Goal: Task Accomplishment & Management: Complete application form

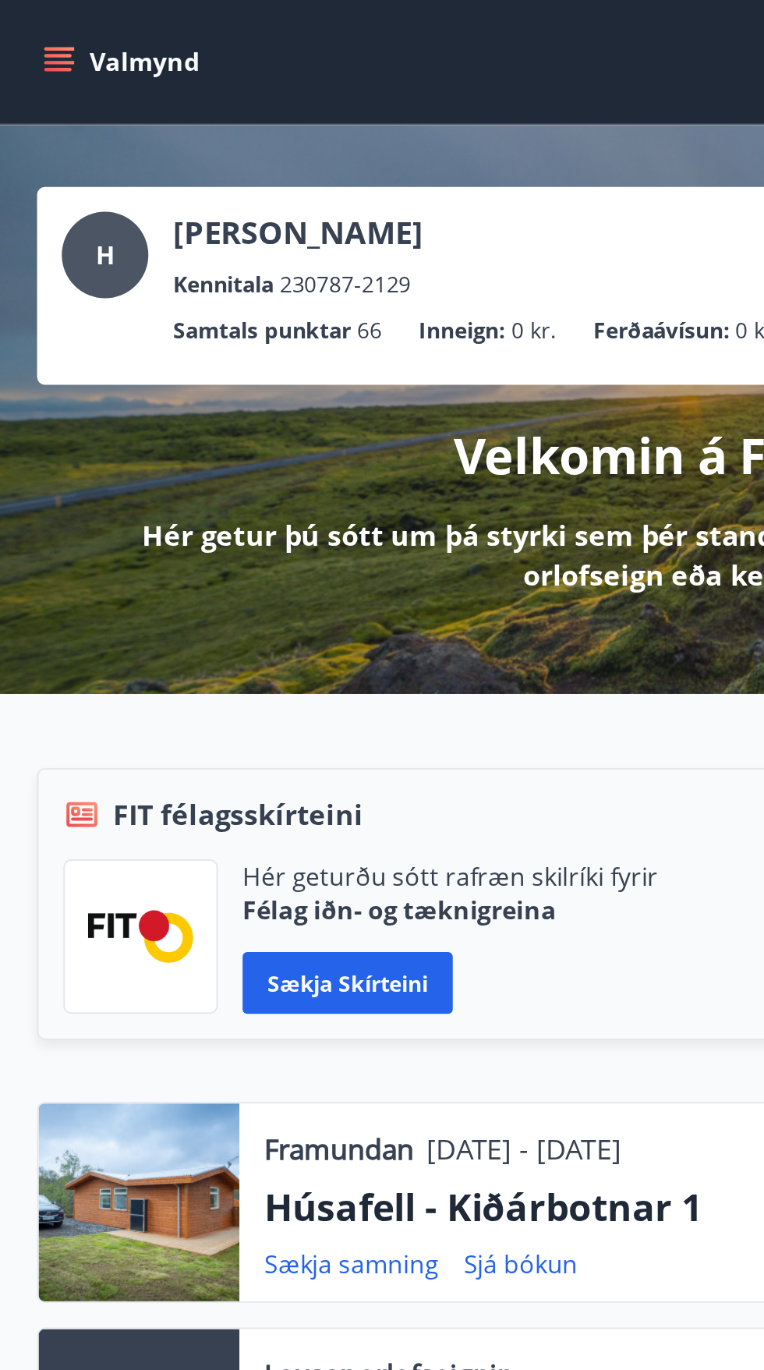
click at [40, 32] on button "Valmynd" at bounding box center [63, 31] width 88 height 28
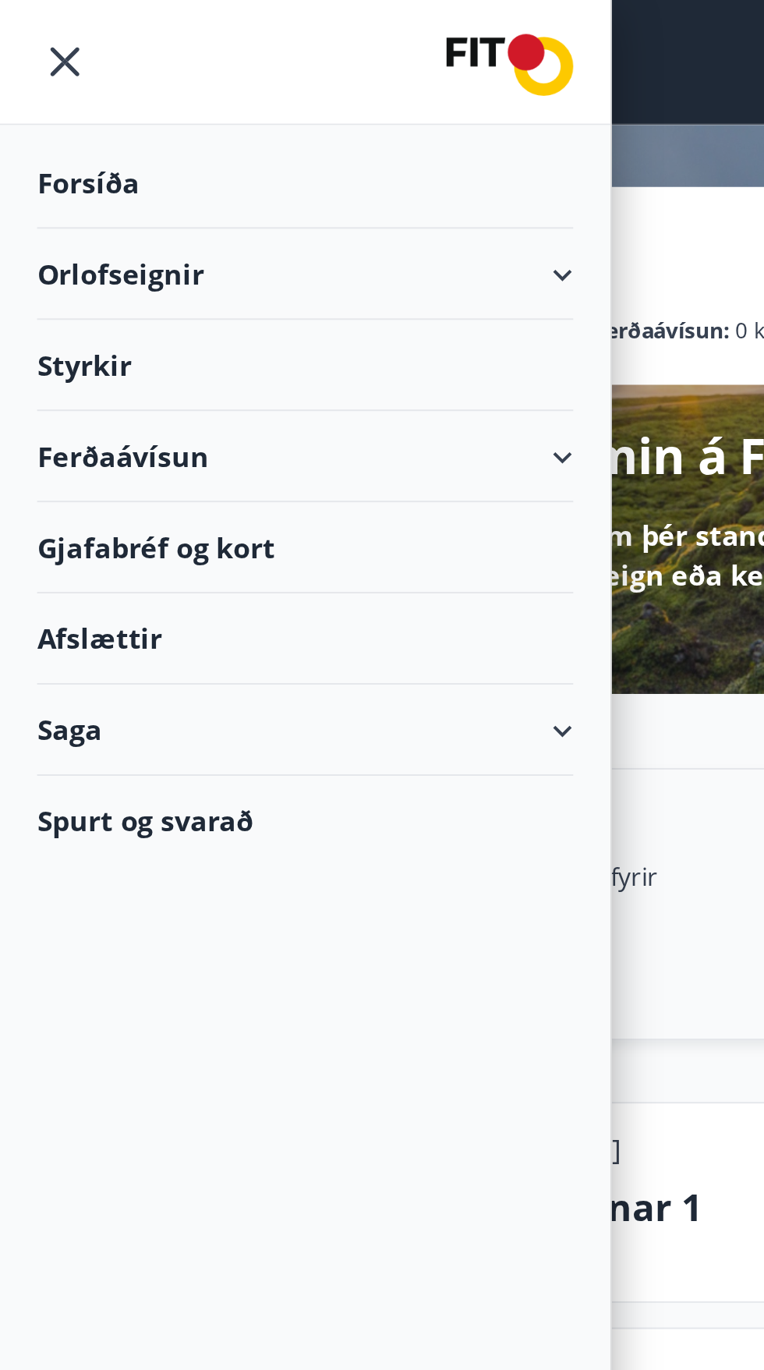
click at [76, 180] on div "Styrkir" at bounding box center [154, 184] width 271 height 46
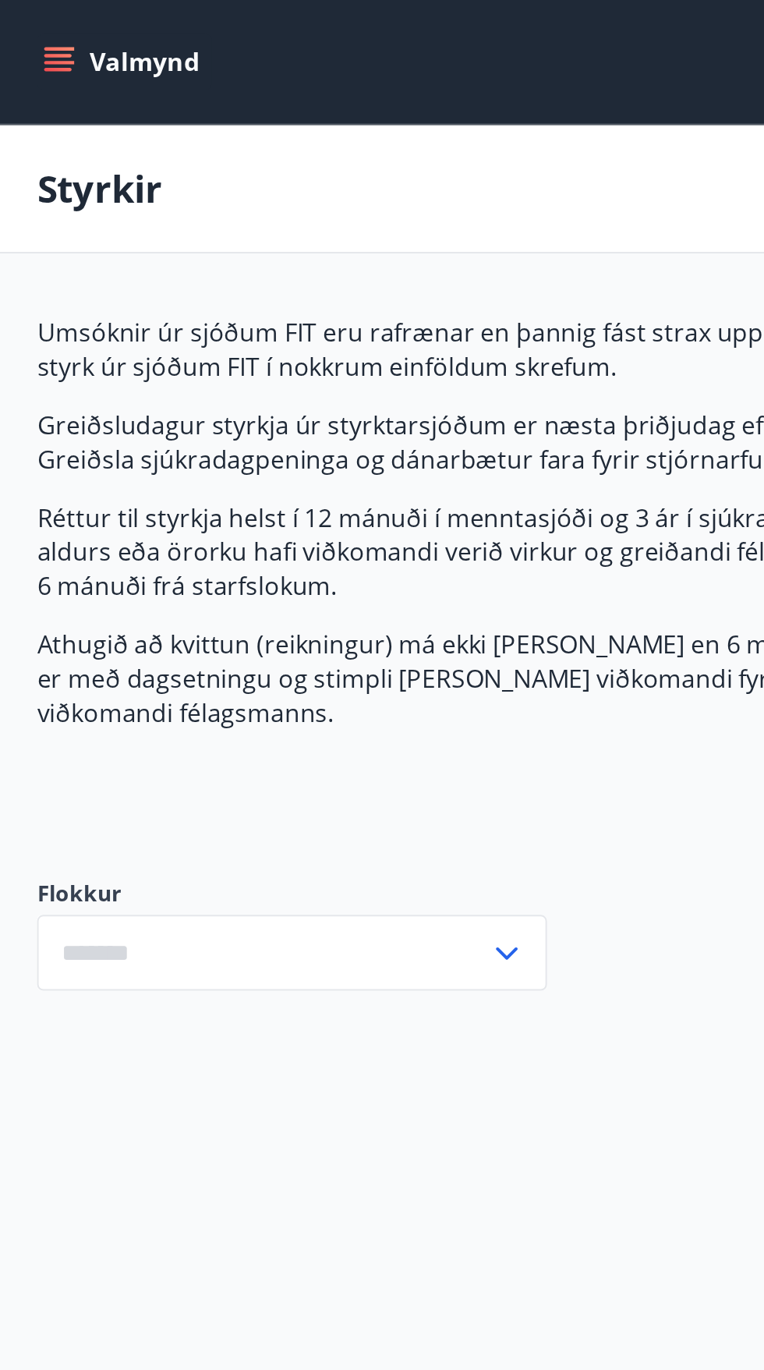
type input "***"
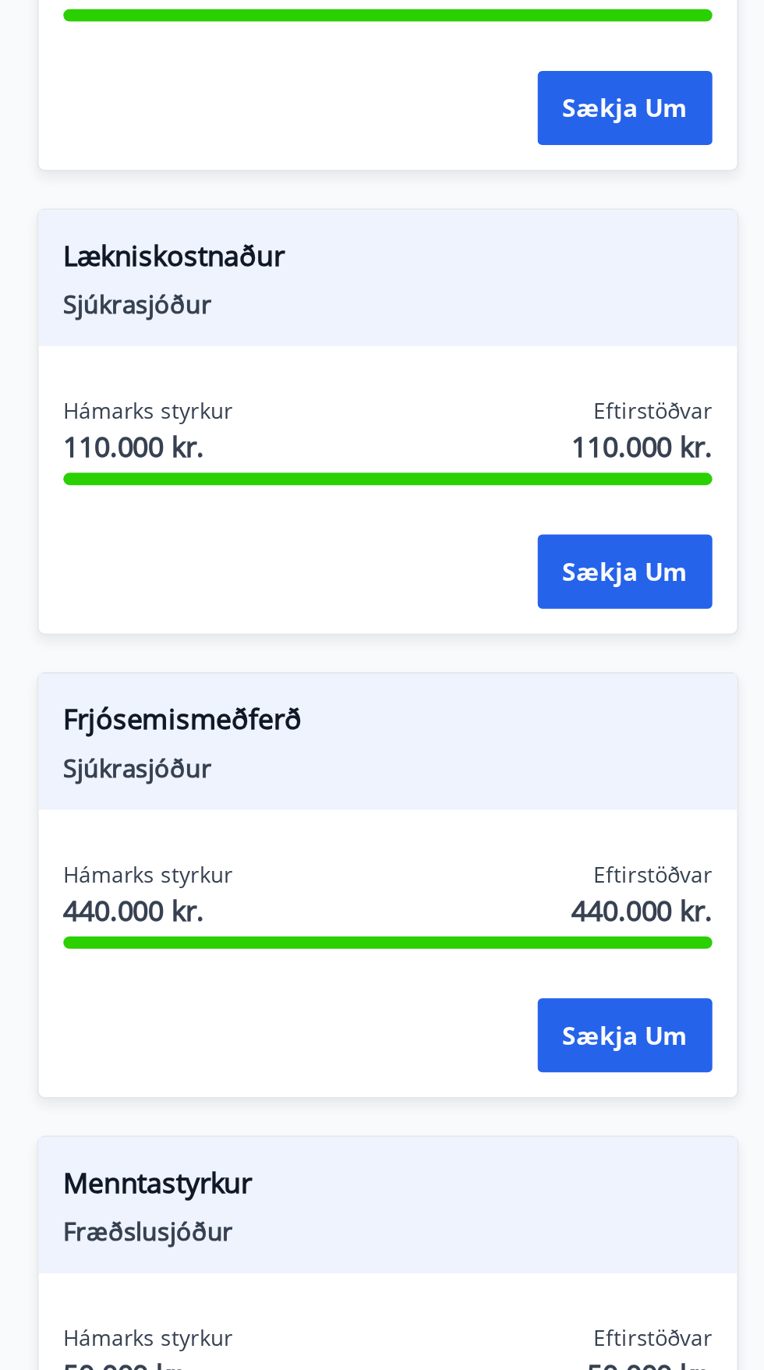
scroll to position [1108, 0]
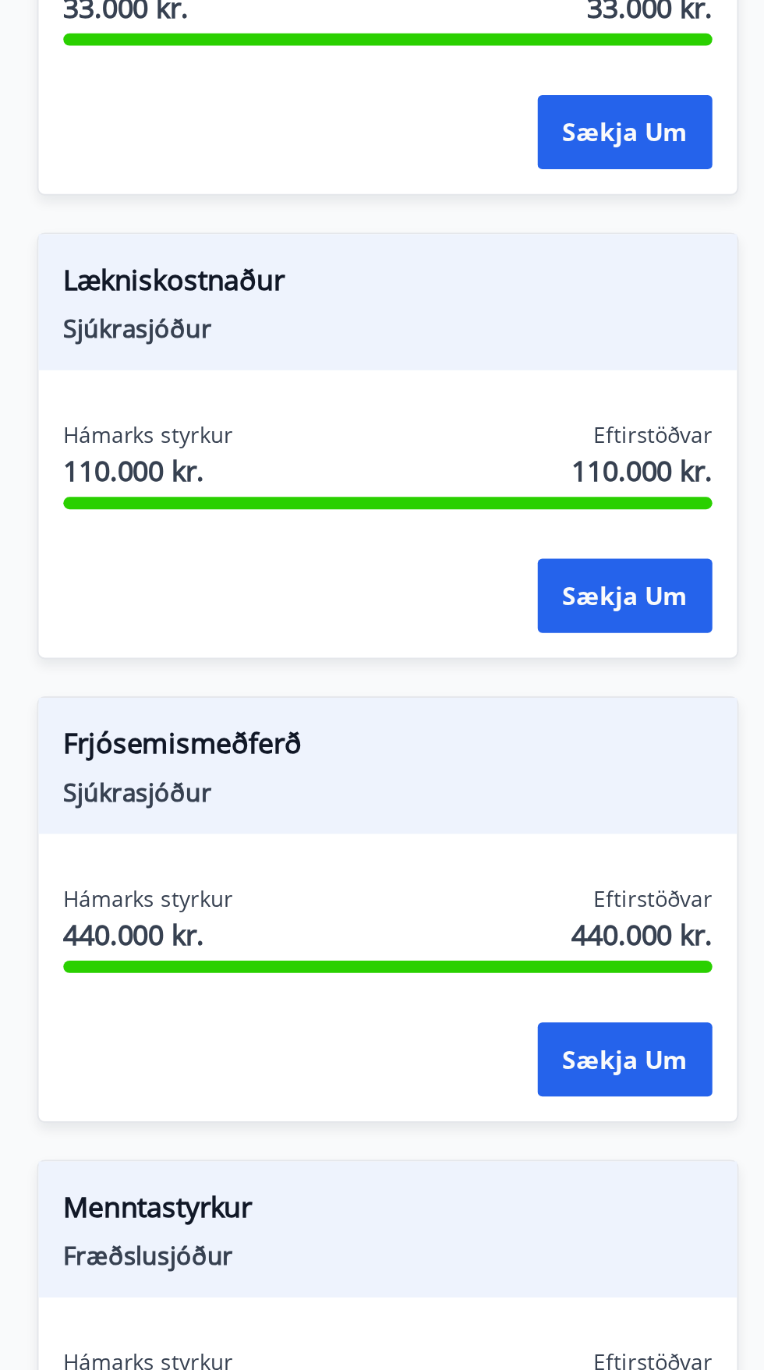
click at [193, 391] on span "Sjúkrasjóður" at bounding box center [196, 399] width 328 height 17
click at [122, 365] on span "Lækniskostnaður" at bounding box center [196, 378] width 328 height 27
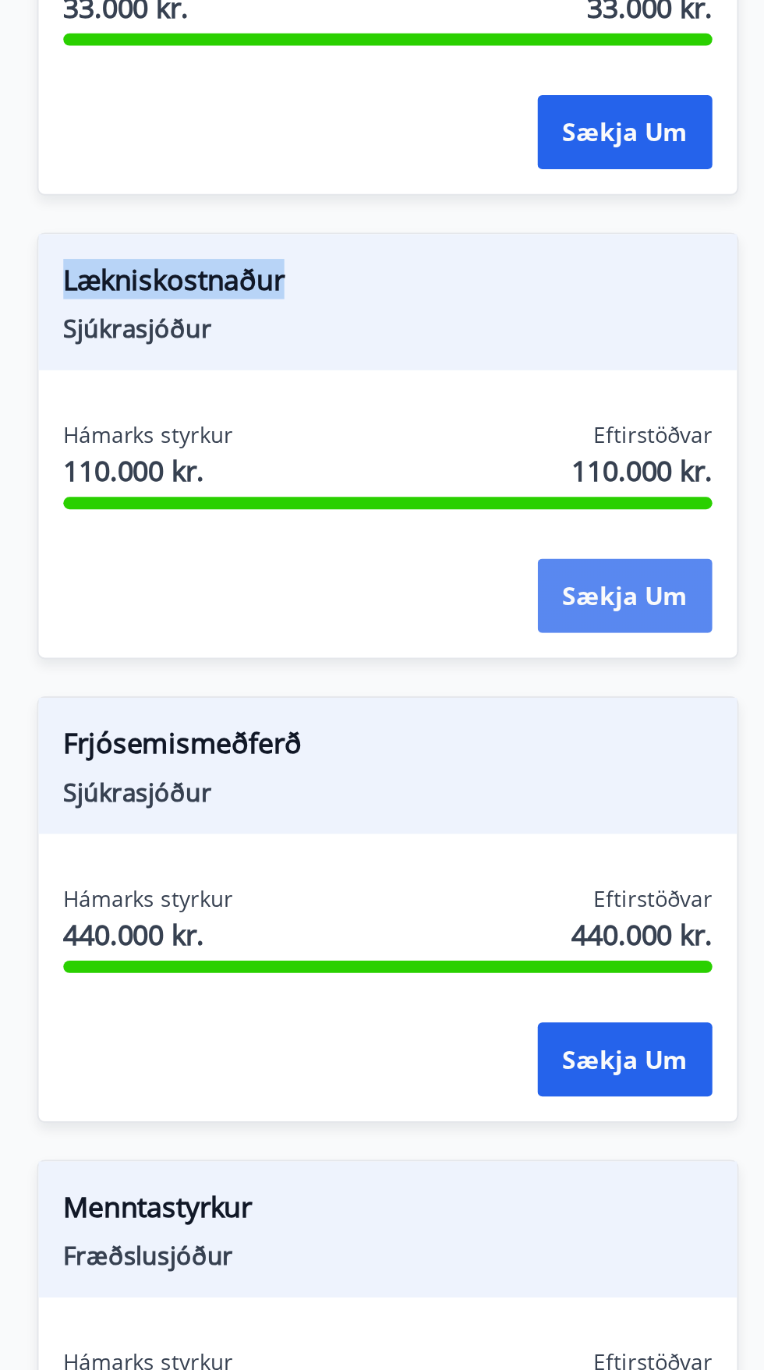
click at [333, 522] on button "Sækja um" at bounding box center [315, 534] width 88 height 37
